Goal: Find specific page/section: Find specific page/section

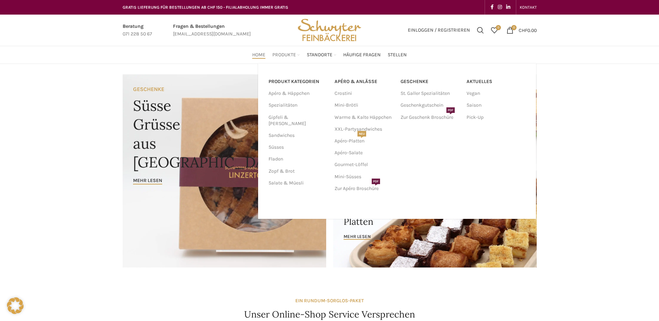
click at [287, 55] on span "Produkte" at bounding box center [284, 55] width 24 height 7
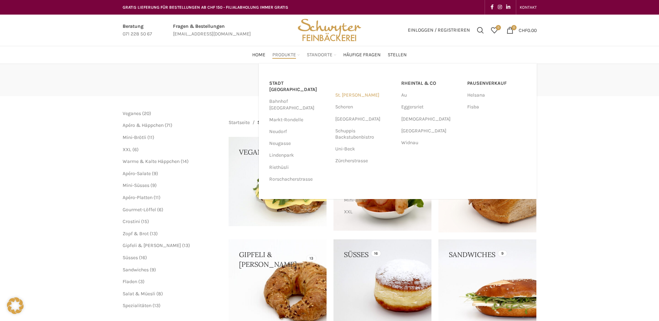
click at [345, 94] on link "St. [PERSON_NAME]" at bounding box center [364, 95] width 59 height 12
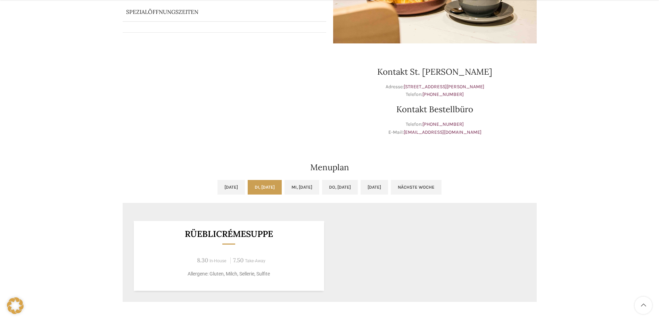
scroll to position [208, 0]
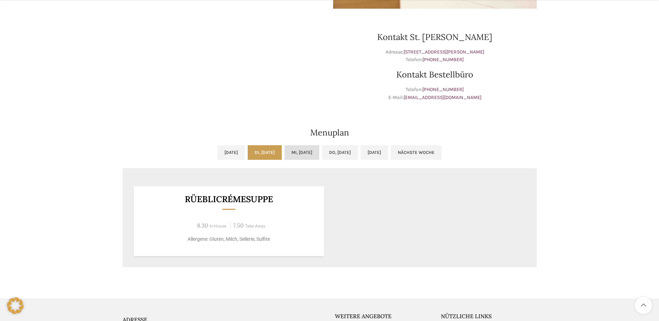
click at [301, 153] on link "Mi, 01.10.2025" at bounding box center [301, 152] width 35 height 15
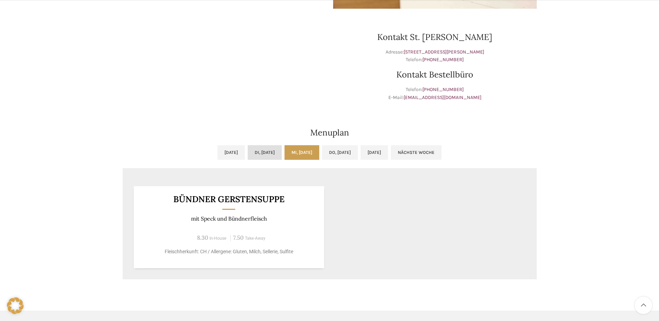
click at [268, 157] on link "Di, 30.09.2025" at bounding box center [265, 152] width 34 height 15
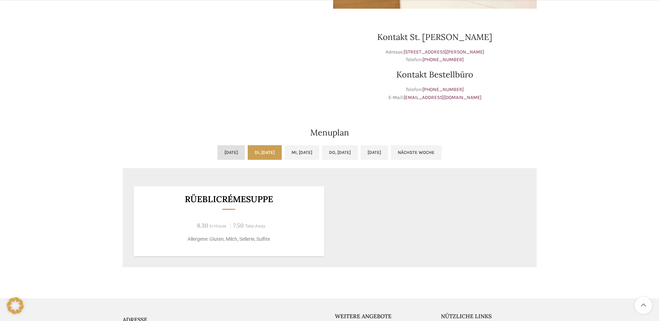
click at [221, 152] on link "Mo, 29.09.2025" at bounding box center [230, 152] width 27 height 15
click at [259, 151] on link "Di, 30.09.2025" at bounding box center [265, 152] width 34 height 15
click at [223, 151] on link "Mo, 29.09.2025" at bounding box center [230, 152] width 27 height 15
click at [250, 151] on link "Di, 30.09.2025" at bounding box center [265, 152] width 34 height 15
click at [291, 155] on link "Mi, 01.10.2025" at bounding box center [301, 152] width 35 height 15
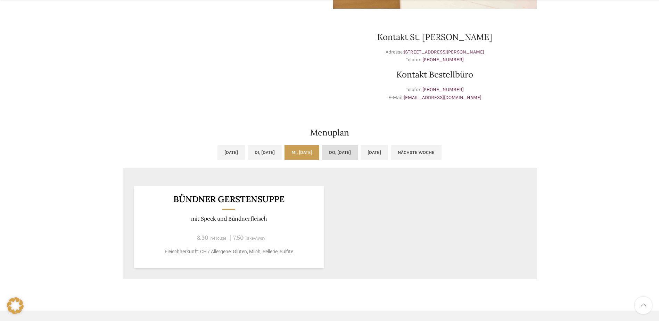
click at [351, 151] on link "Do, 02.10.2025" at bounding box center [340, 152] width 36 height 15
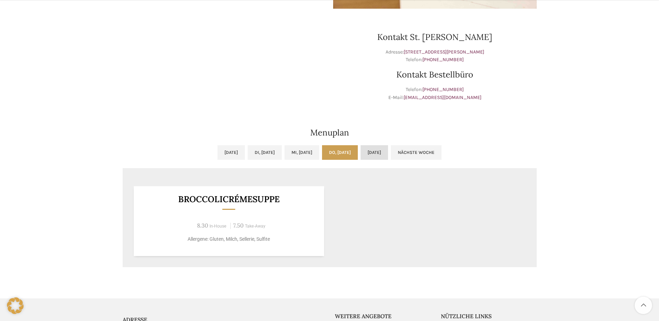
click at [388, 152] on link "Fr, 03.10.2025" at bounding box center [373, 152] width 27 height 15
click at [306, 151] on link "Mi, 01.10.2025" at bounding box center [301, 152] width 35 height 15
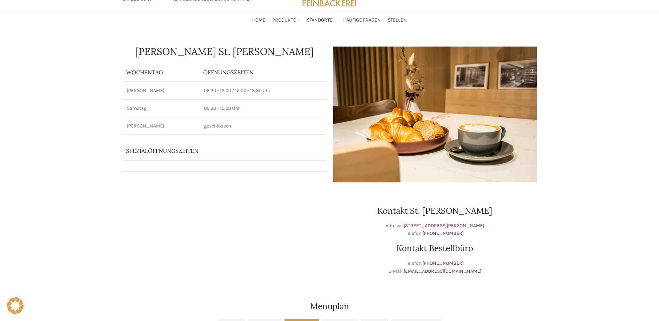
scroll to position [0, 0]
